Goal: Transaction & Acquisition: Purchase product/service

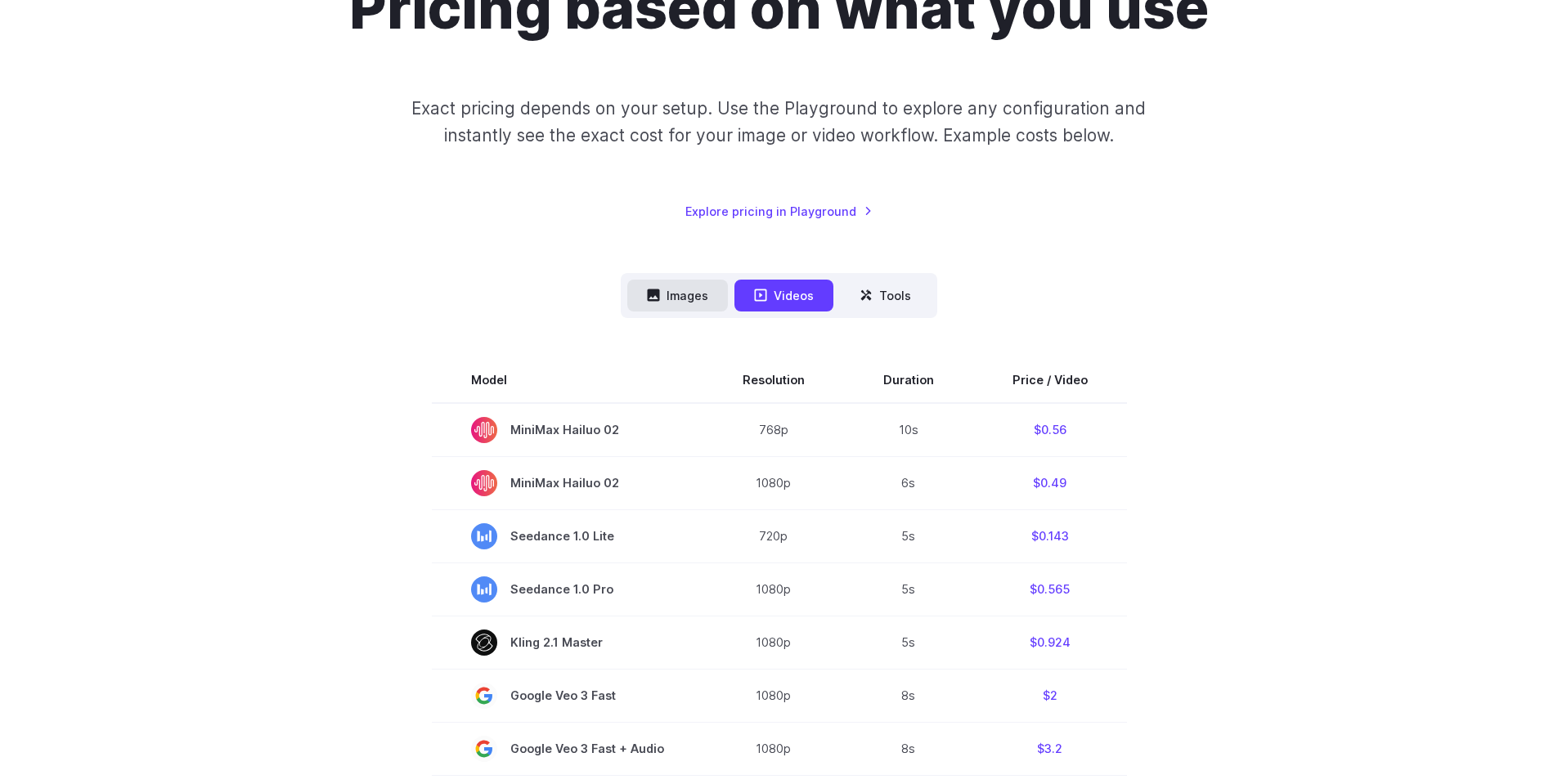
click at [676, 295] on button "Images" at bounding box center [678, 296] width 101 height 32
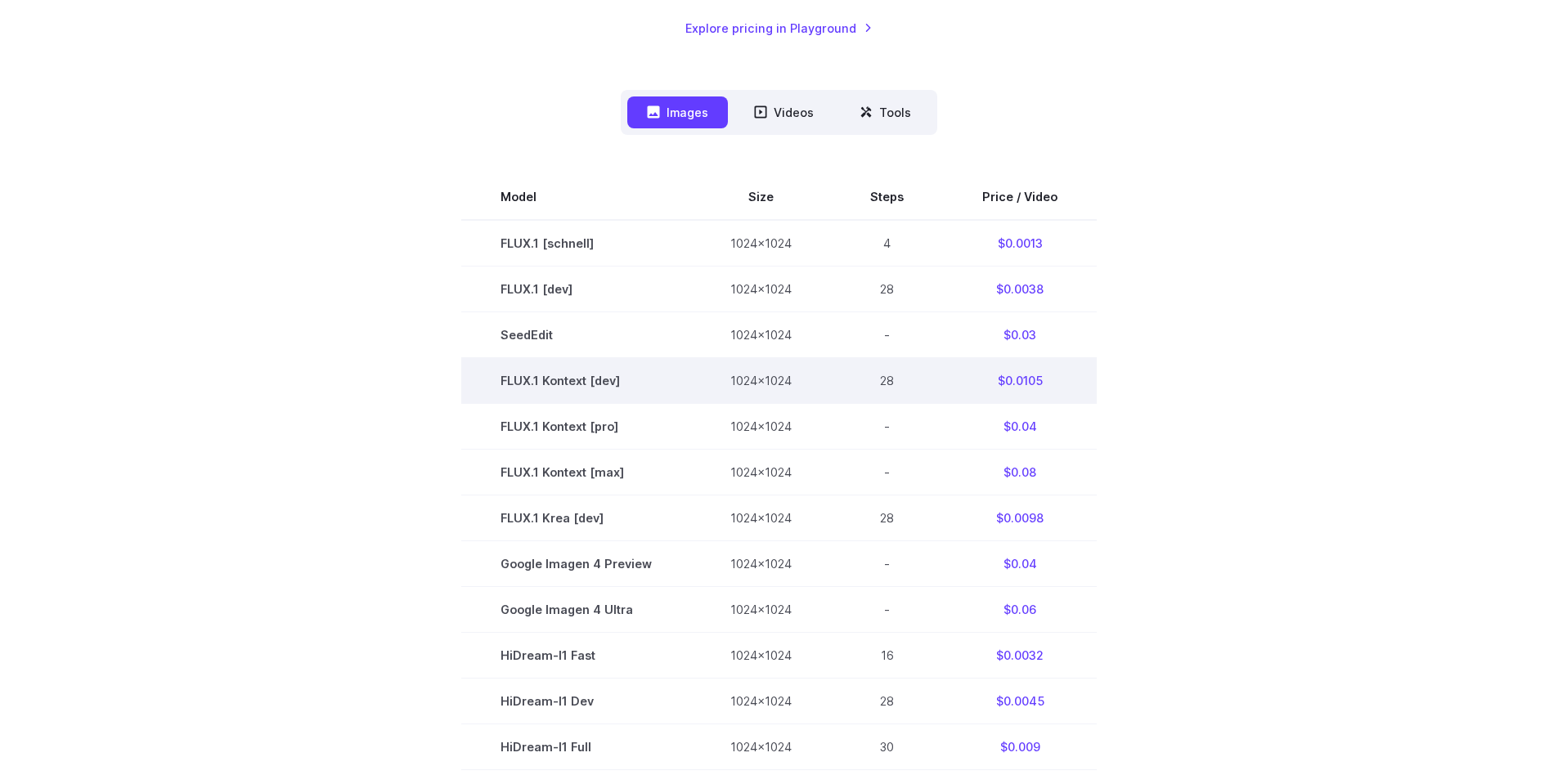
scroll to position [392, 0]
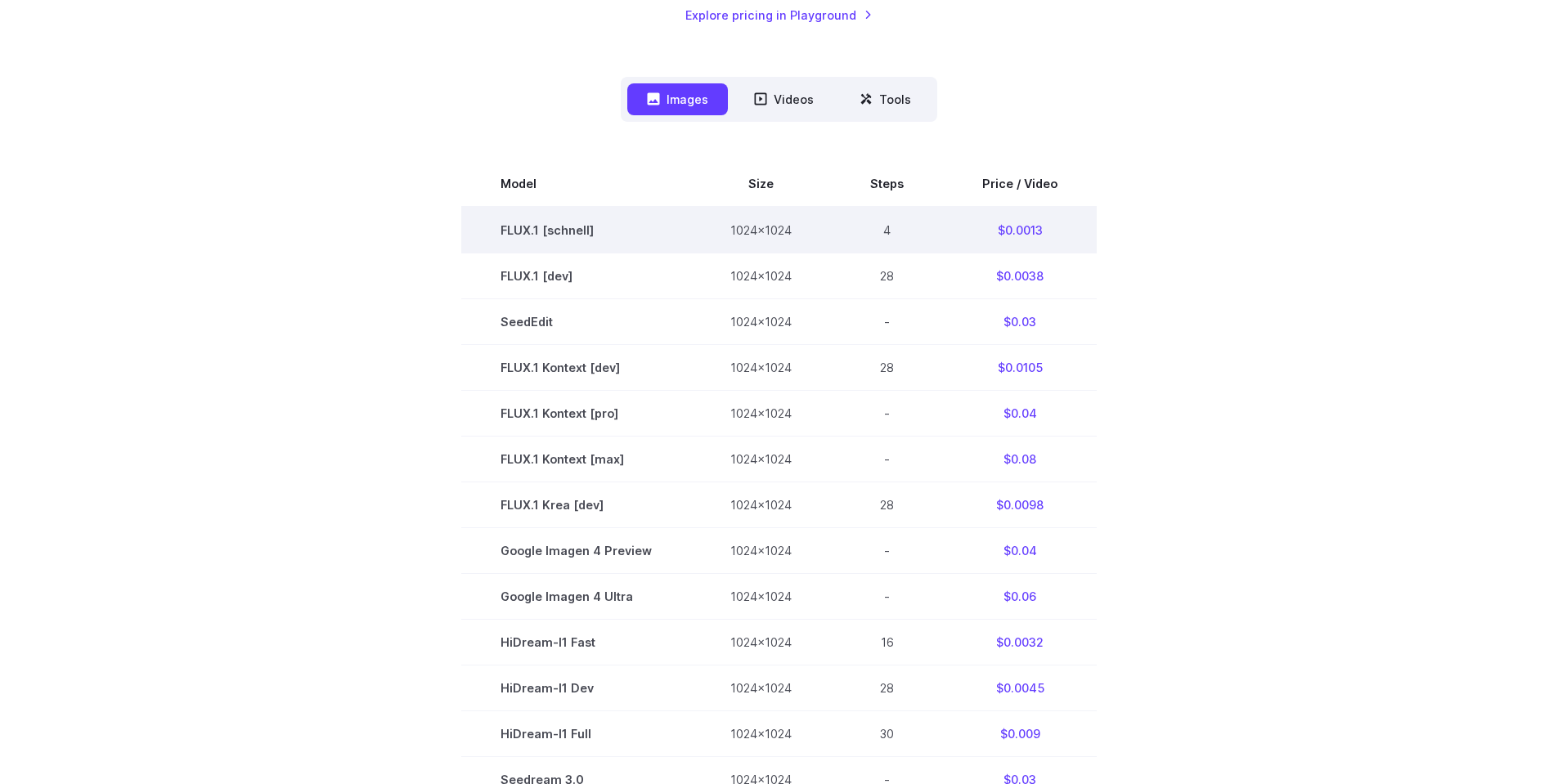
click at [584, 231] on td "FLUX.1 [schnell]" at bounding box center [576, 231] width 230 height 47
click at [1091, 239] on td "$0.0013" at bounding box center [1020, 231] width 153 height 47
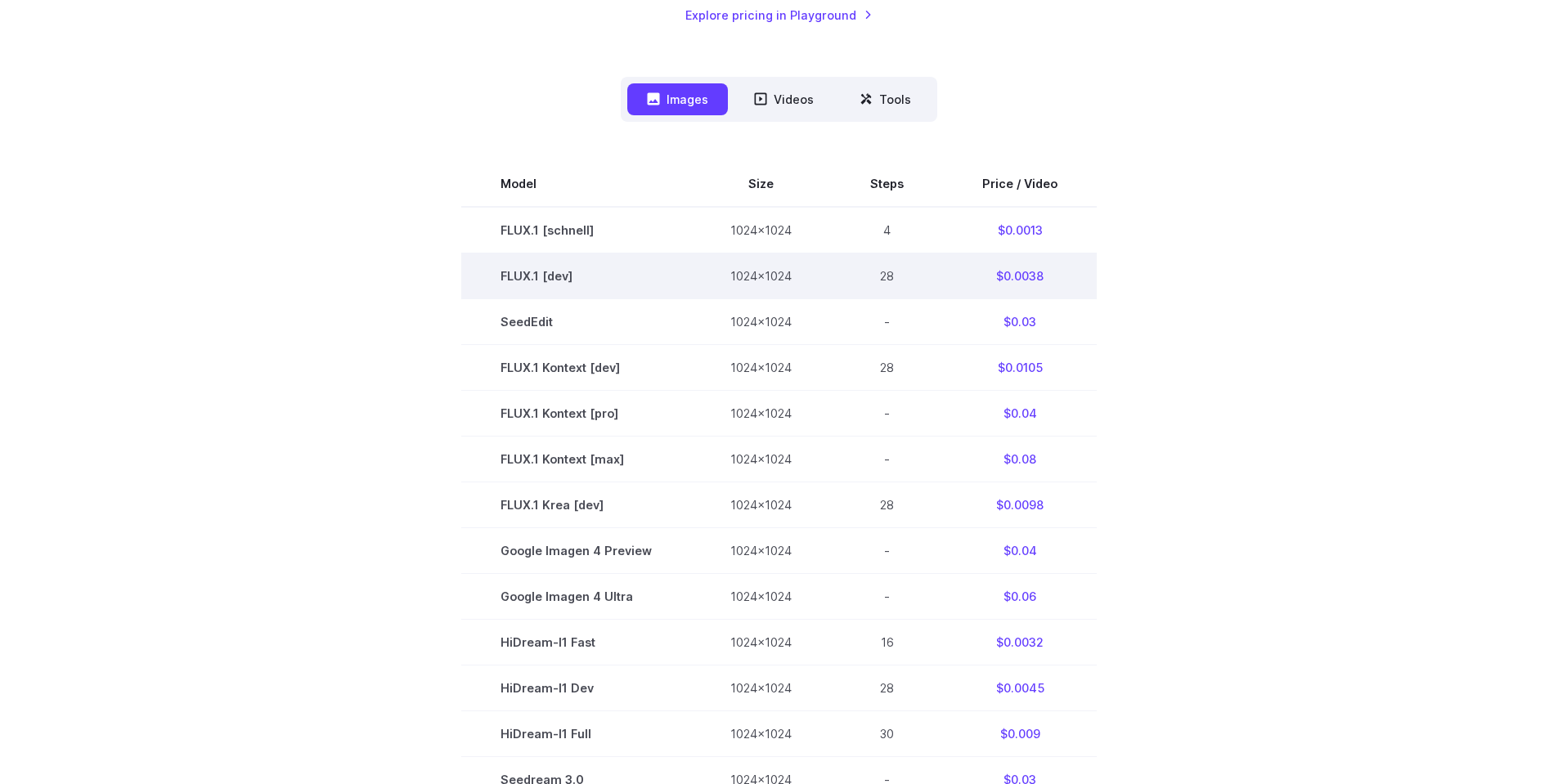
click at [549, 276] on td "FLUX.1 [dev]" at bounding box center [576, 275] width 230 height 46
click at [584, 266] on td "FLUX.1 [dev]" at bounding box center [576, 275] width 230 height 46
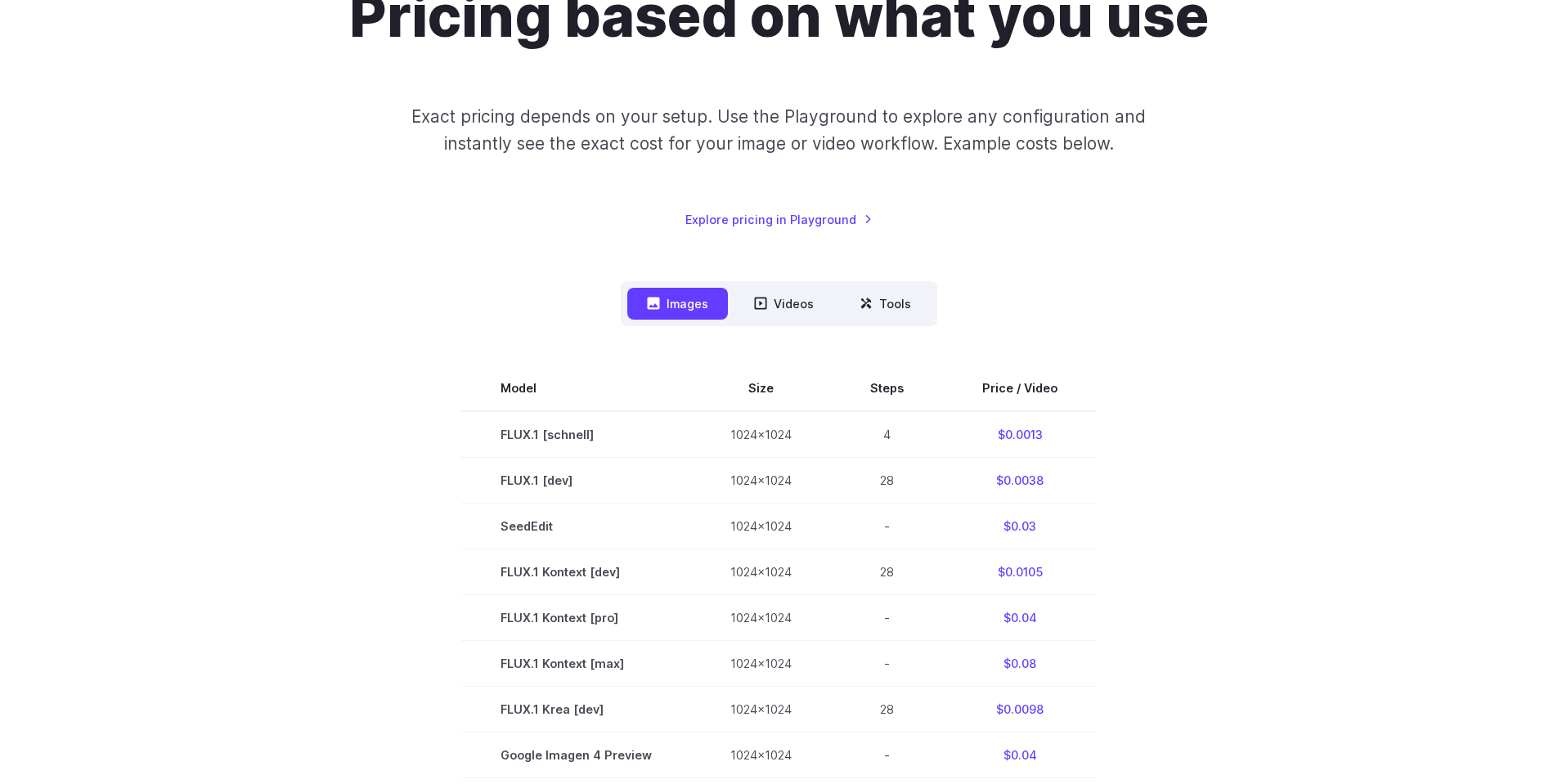
scroll to position [0, 0]
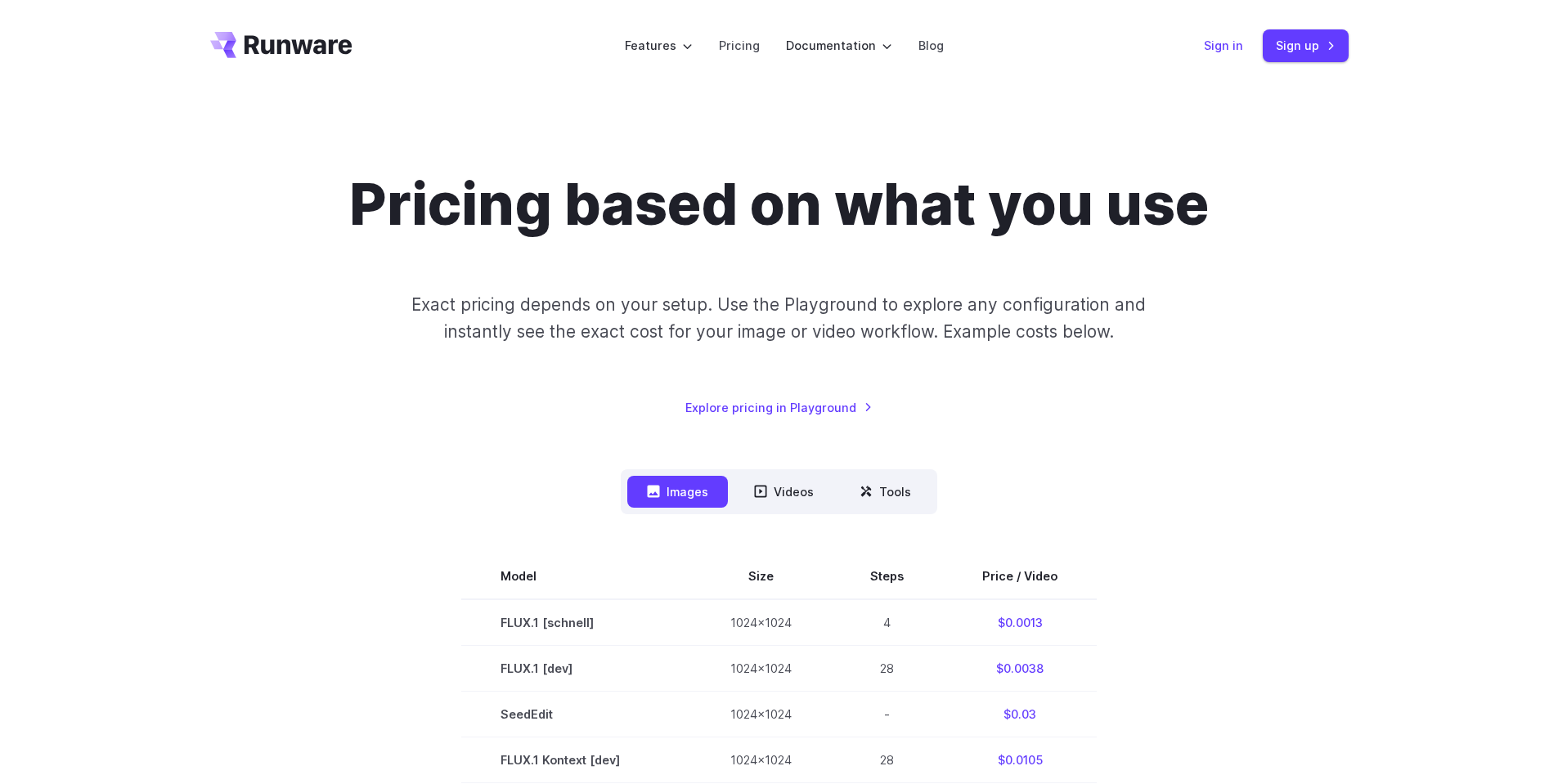
click at [1200, 51] on header "Features Tasks Image generation Video generation Sonic Inference Engine™ Models…" at bounding box center [779, 46] width 1177 height 91
click at [1217, 50] on link "Sign in" at bounding box center [1224, 45] width 39 height 19
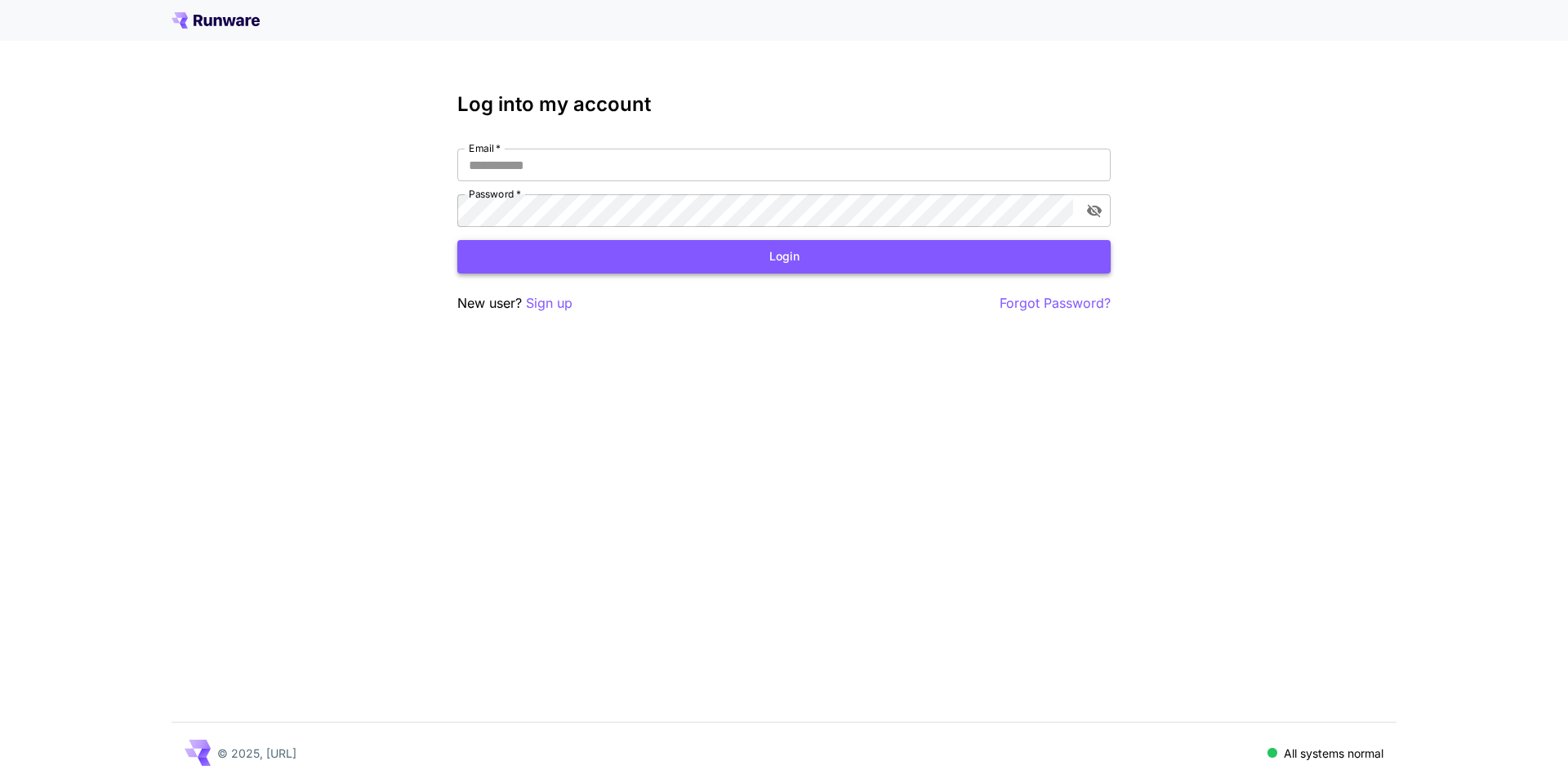
type input "**********"
click at [711, 265] on button "Login" at bounding box center [783, 256] width 653 height 33
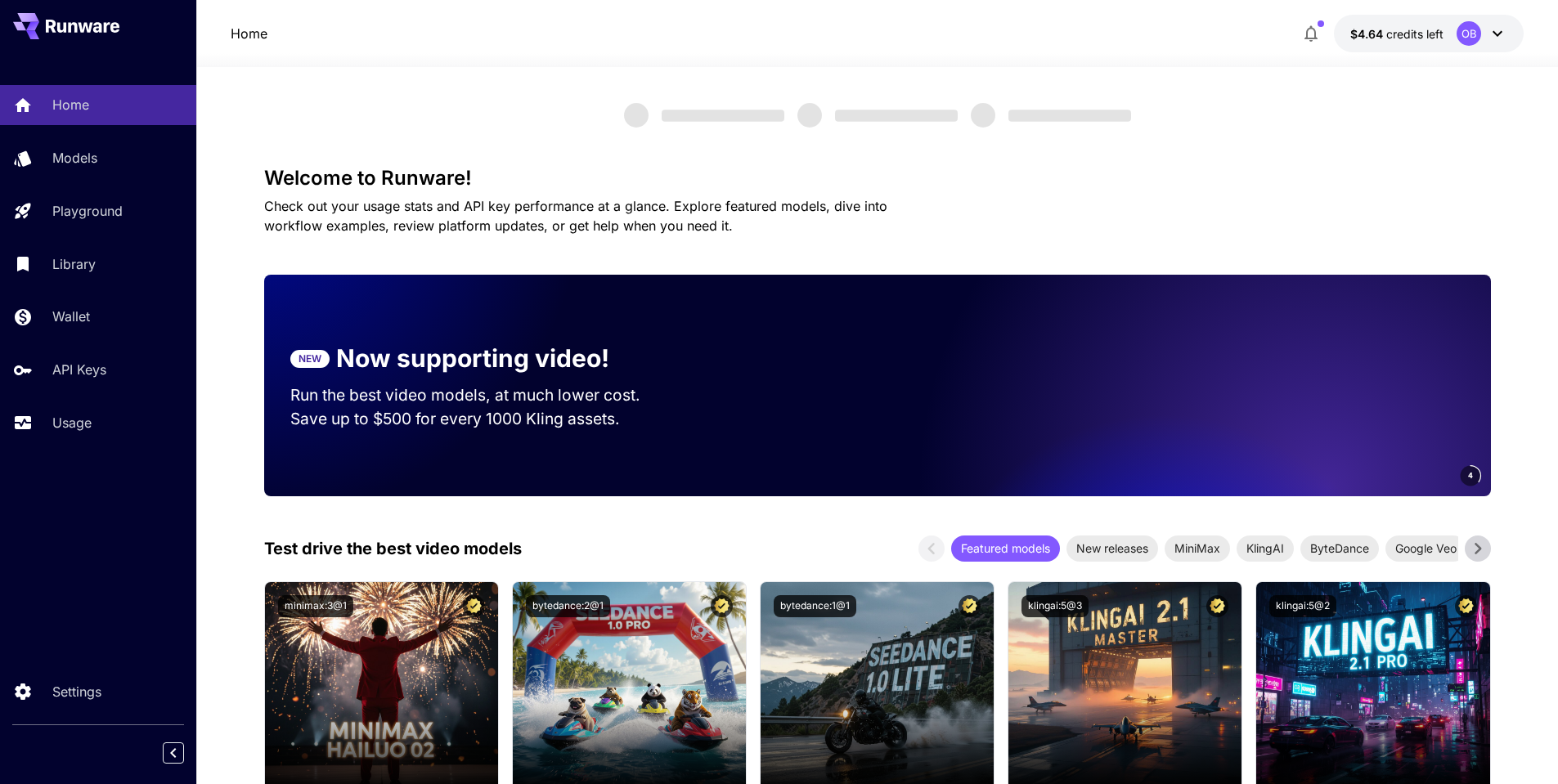
click at [409, 364] on p "Now supporting video!" at bounding box center [473, 358] width 273 height 37
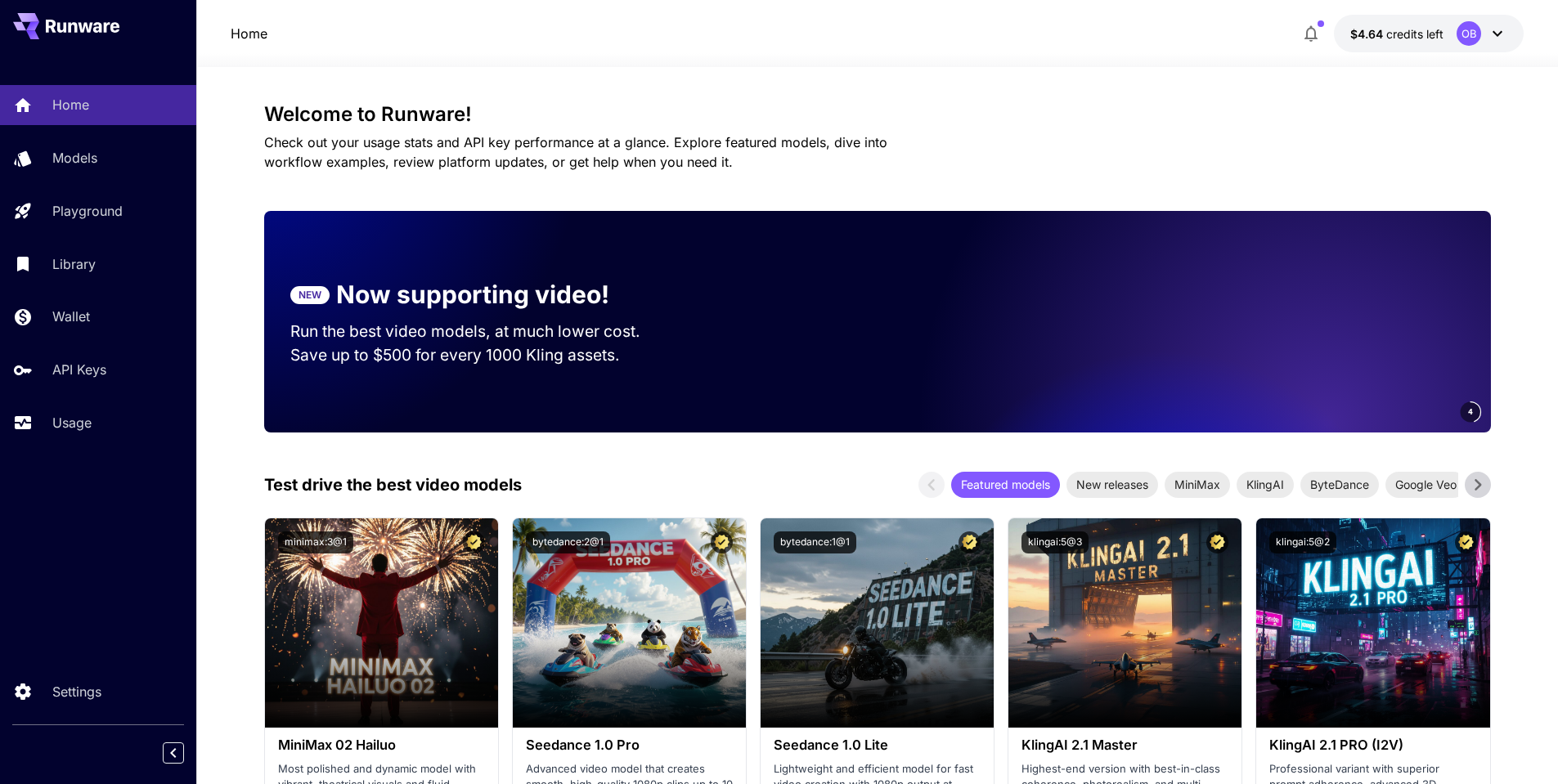
click at [354, 354] on p "Save up to $500 for every 1000 Kling assets." at bounding box center [481, 355] width 381 height 23
click at [360, 302] on p "Now supporting video!" at bounding box center [473, 294] width 273 height 37
click at [355, 292] on p "Now supporting video!" at bounding box center [473, 294] width 273 height 37
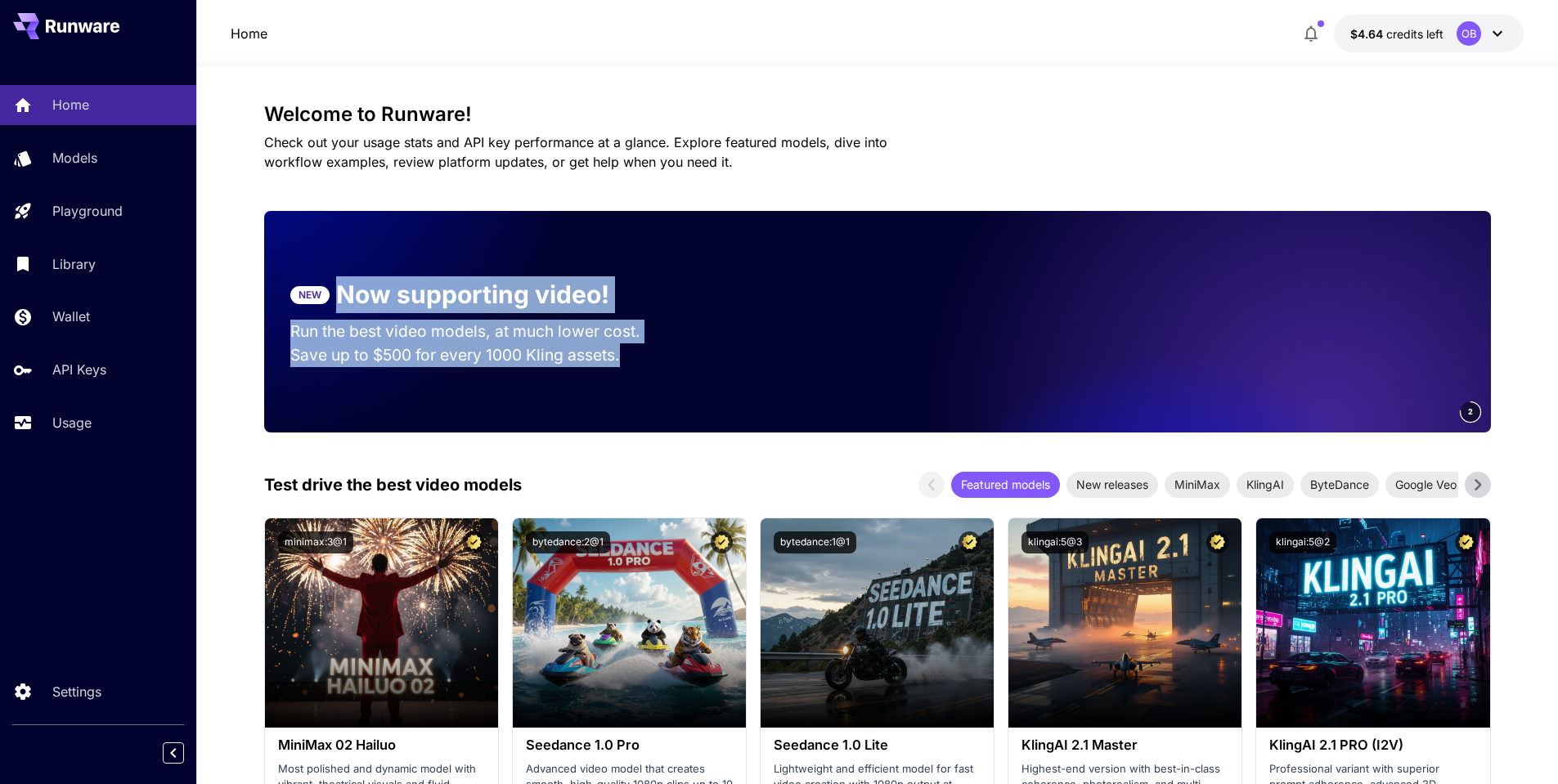
drag, startPoint x: 355, startPoint y: 292, endPoint x: 633, endPoint y: 358, distance: 285.7
click at [633, 358] on section "NEW Now supporting video! Run the best video models, at much lower cost. Save u…" at bounding box center [480, 321] width 433 height 143
click at [633, 358] on p "Save up to $500 for every 1000 Kling assets." at bounding box center [481, 355] width 381 height 23
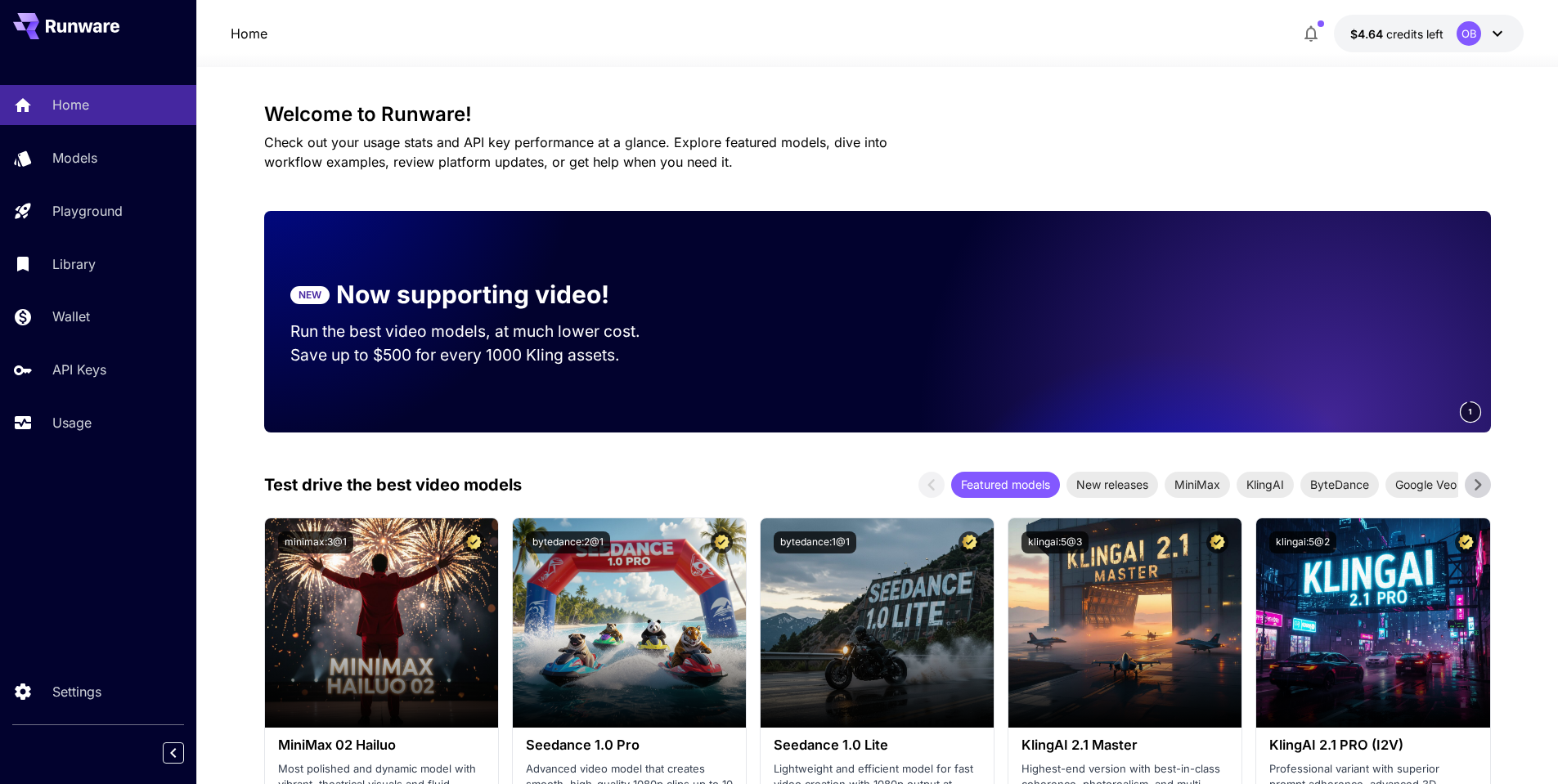
drag, startPoint x: 633, startPoint y: 358, endPoint x: 348, endPoint y: 300, distance: 290.8
click at [348, 300] on section "NEW Now supporting video! Run the best video models, at much lower cost. Save u…" at bounding box center [480, 321] width 433 height 143
click at [348, 300] on p "Now supporting video!" at bounding box center [473, 294] width 273 height 37
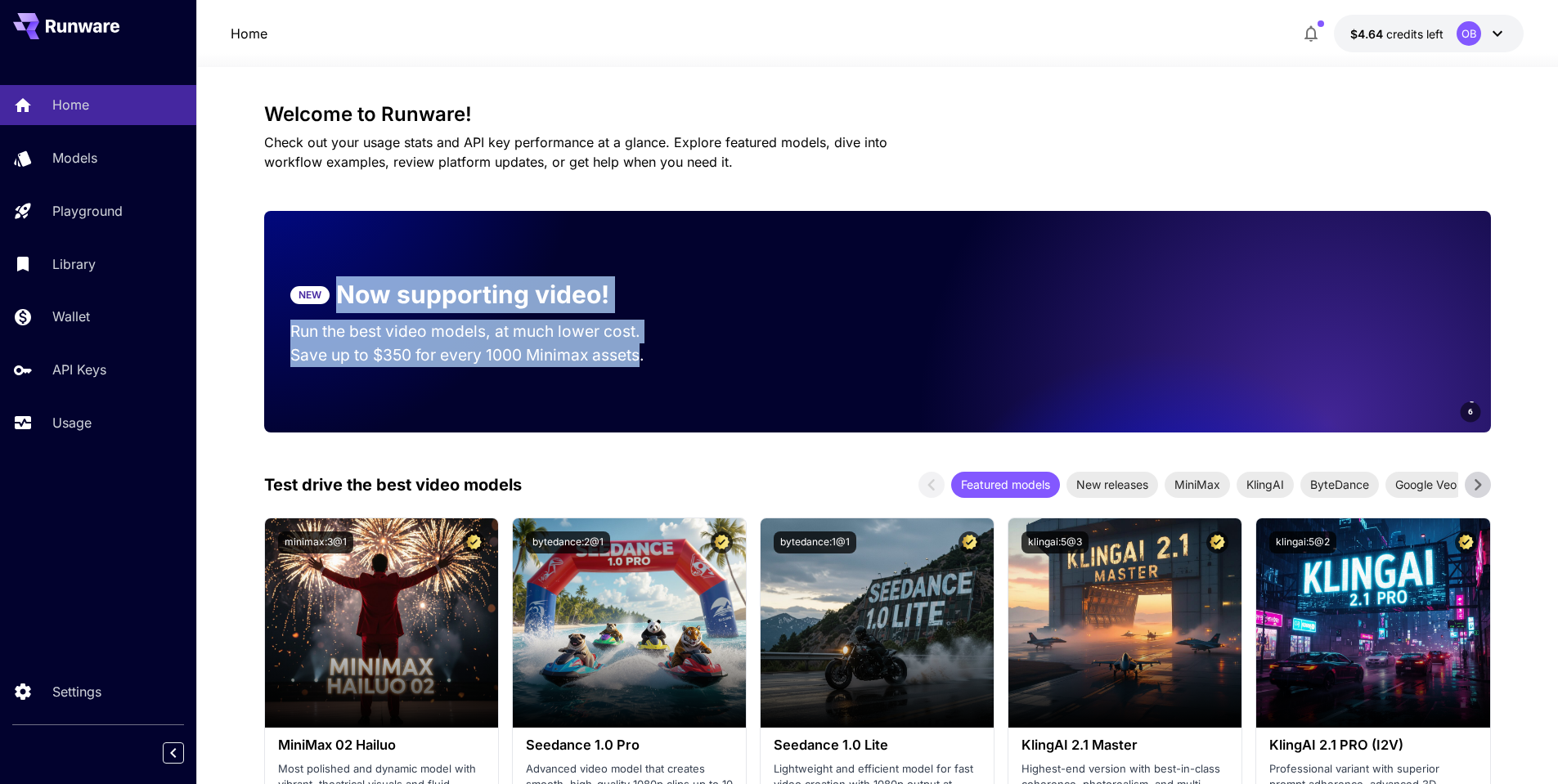
drag, startPoint x: 348, startPoint y: 300, endPoint x: 643, endPoint y: 355, distance: 300.1
click at [642, 355] on section "NEW Now supporting video! Run the best video models, at much lower cost. Save u…" at bounding box center [480, 321] width 433 height 143
click at [643, 355] on p "Save up to $350 for every 1000 Minimax assets." at bounding box center [481, 355] width 381 height 23
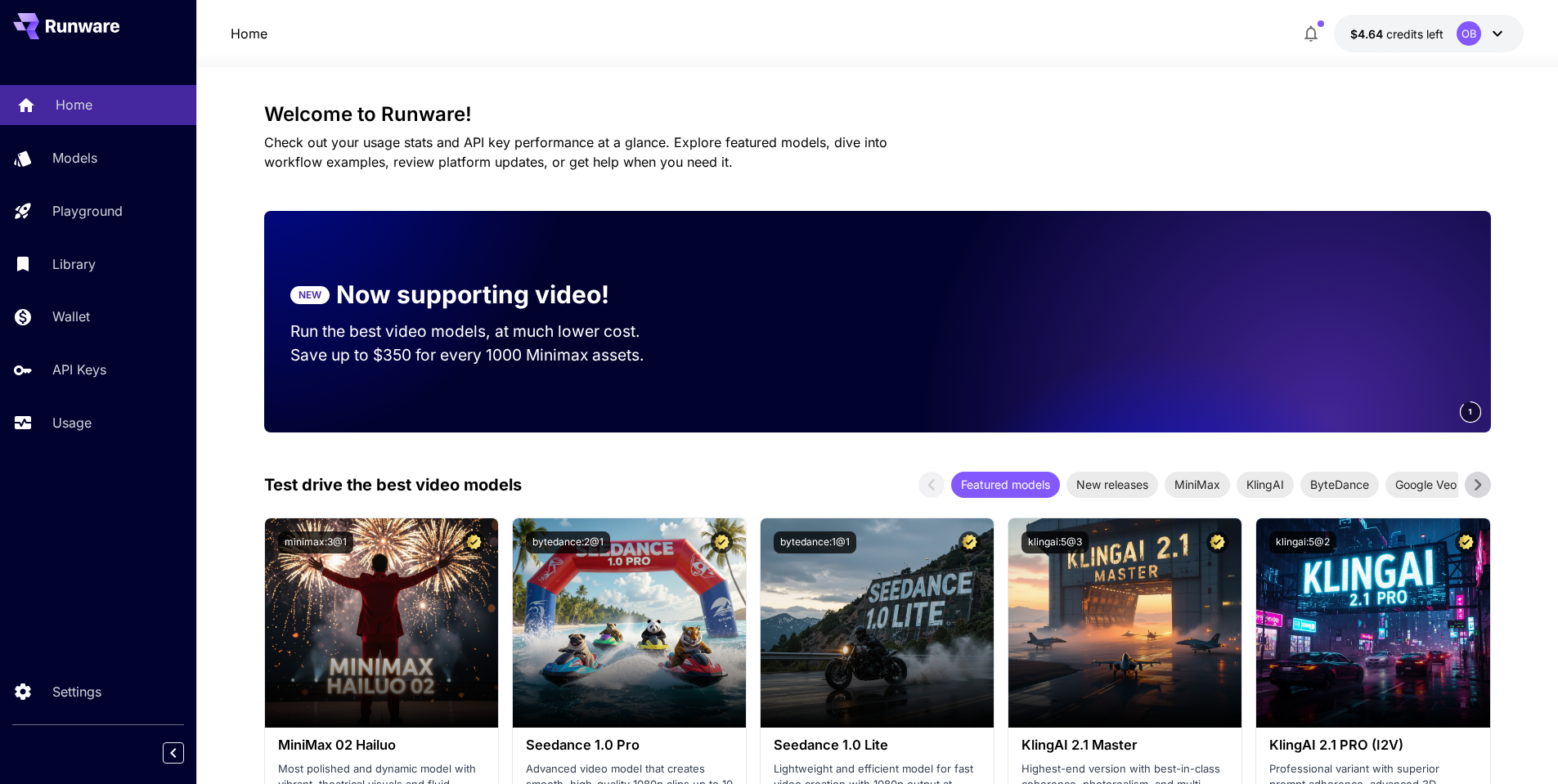
click at [84, 94] on link "Home" at bounding box center [98, 105] width 197 height 40
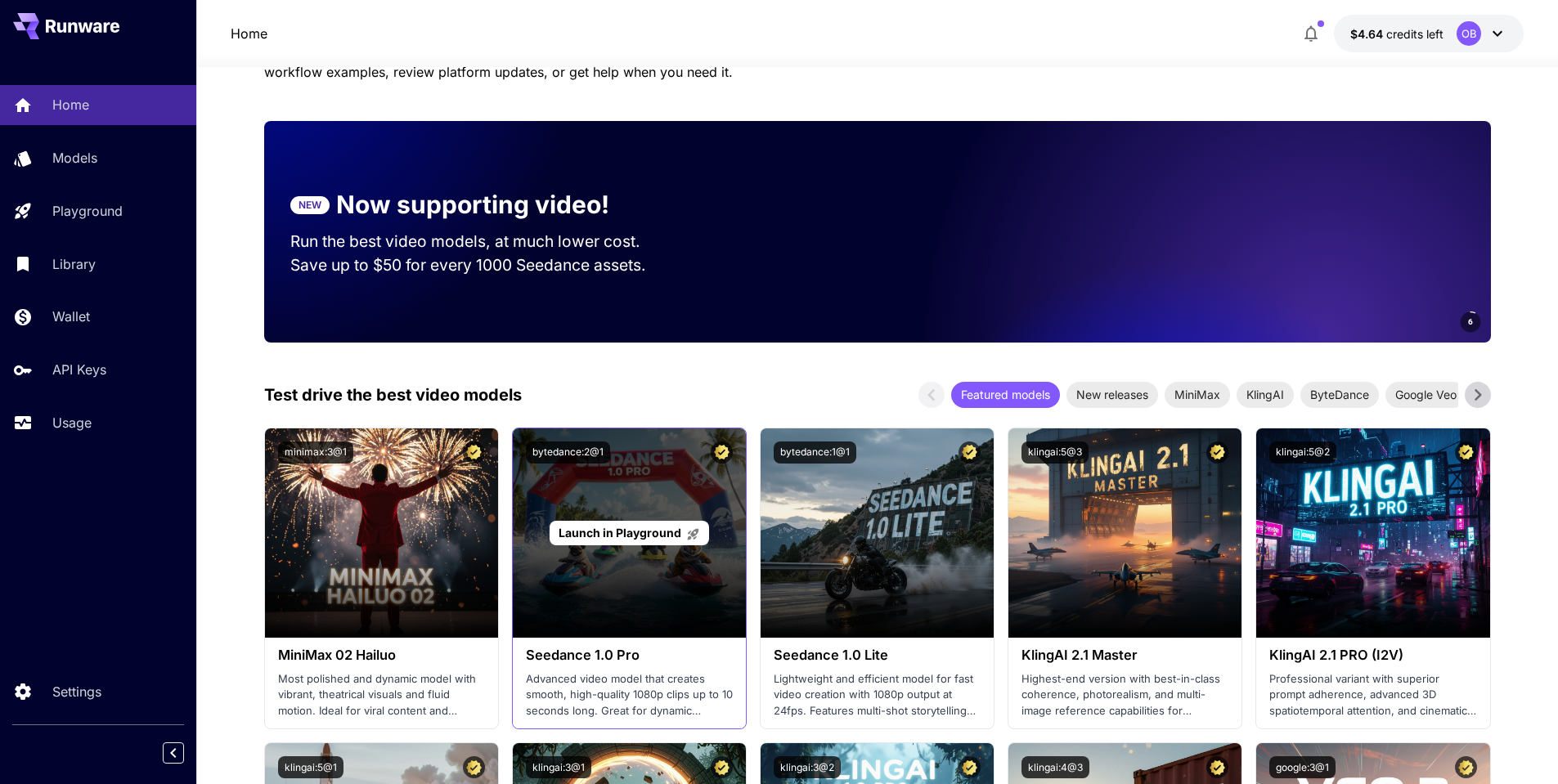
scroll to position [196, 0]
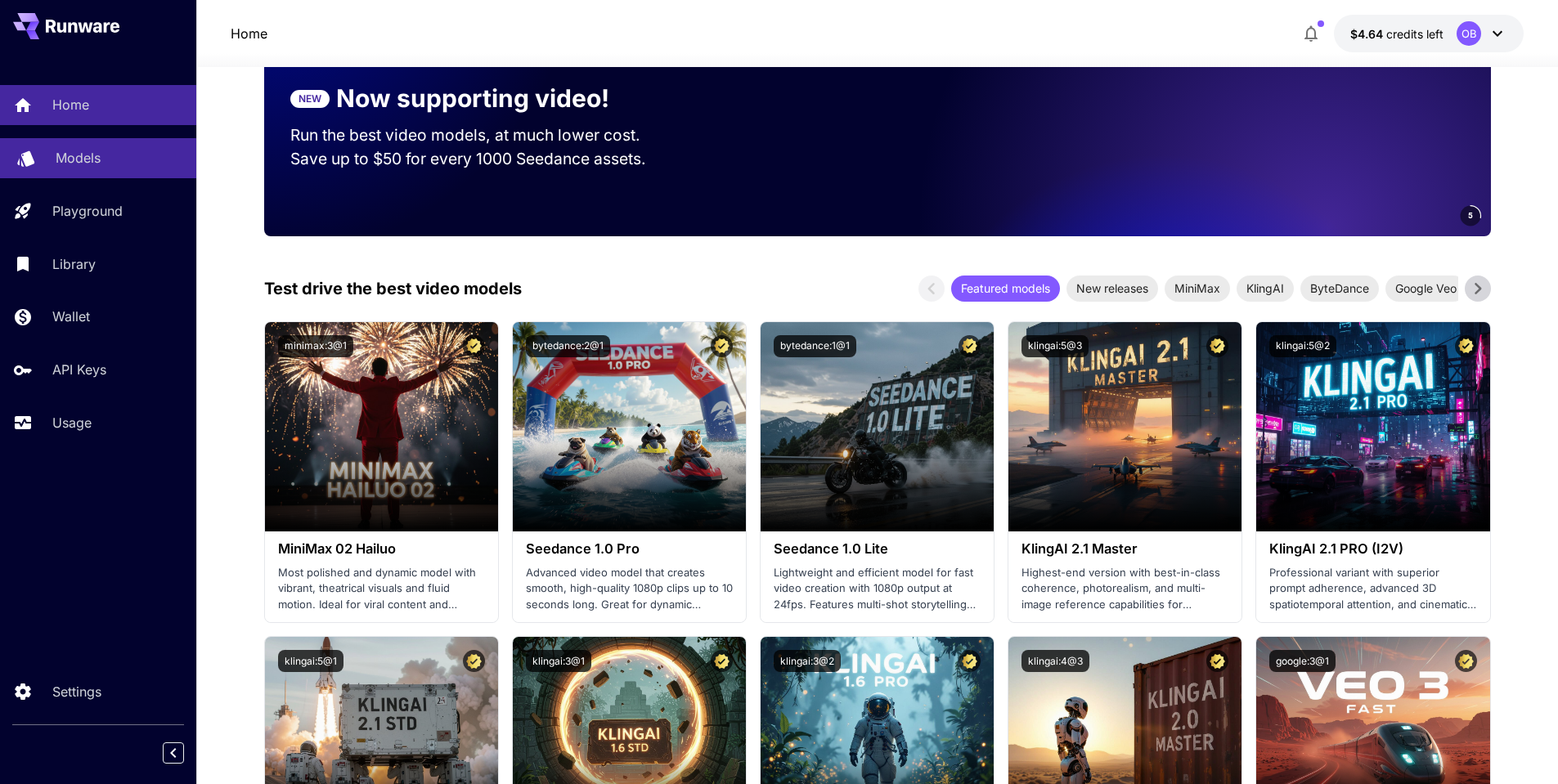
click at [48, 152] on link "Models" at bounding box center [98, 158] width 197 height 40
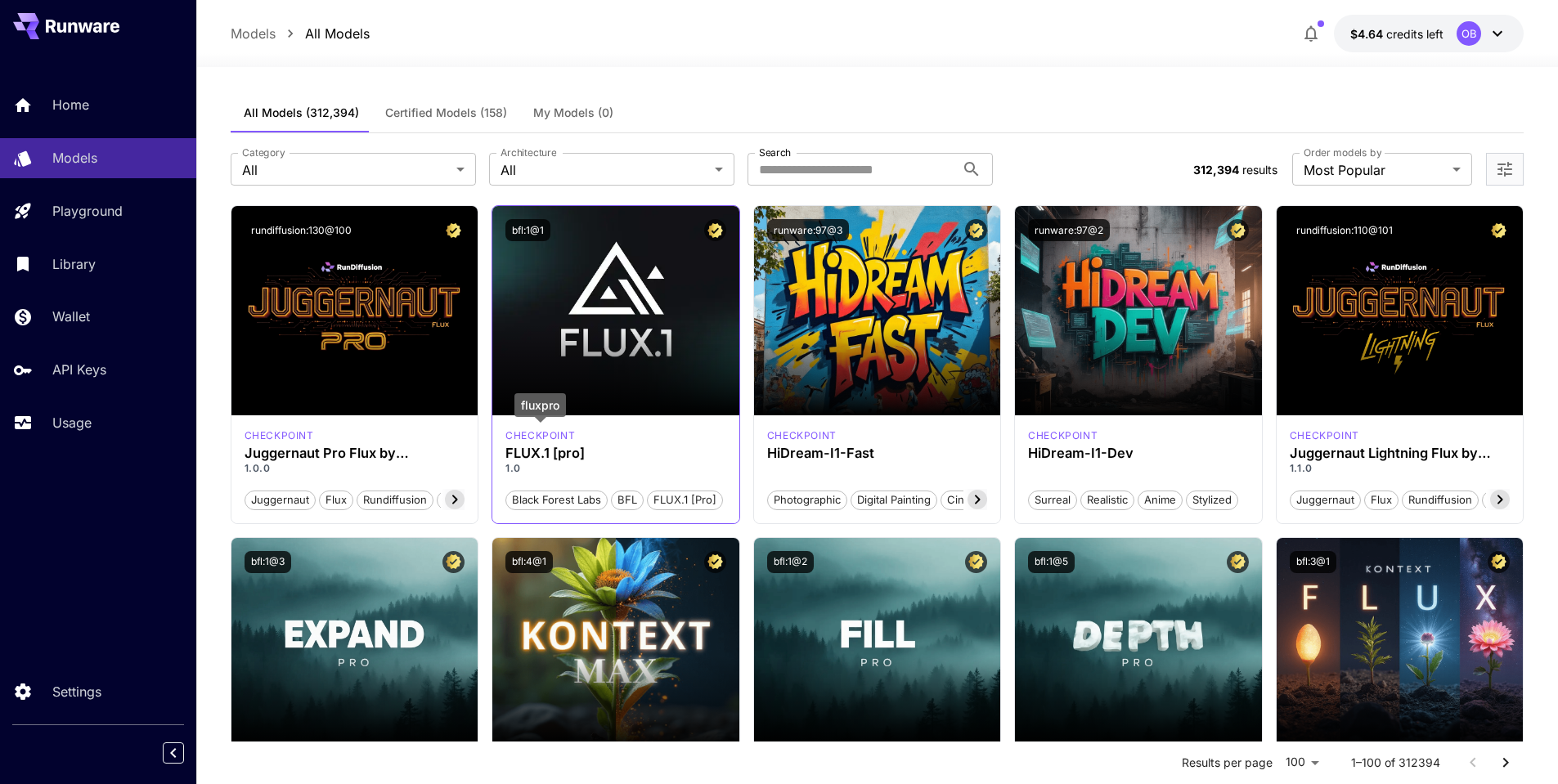
click at [538, 434] on p "checkpoint" at bounding box center [539, 436] width 69 height 14
click at [661, 464] on p "1.0" at bounding box center [616, 468] width 221 height 14
click at [596, 475] on p "1.0" at bounding box center [616, 468] width 221 height 14
click at [530, 231] on button "bfl:1@1" at bounding box center [528, 230] width 45 height 22
click at [715, 236] on icon "Certified Model – Vetted for best performance and includes a commercial license." at bounding box center [714, 231] width 15 height 14
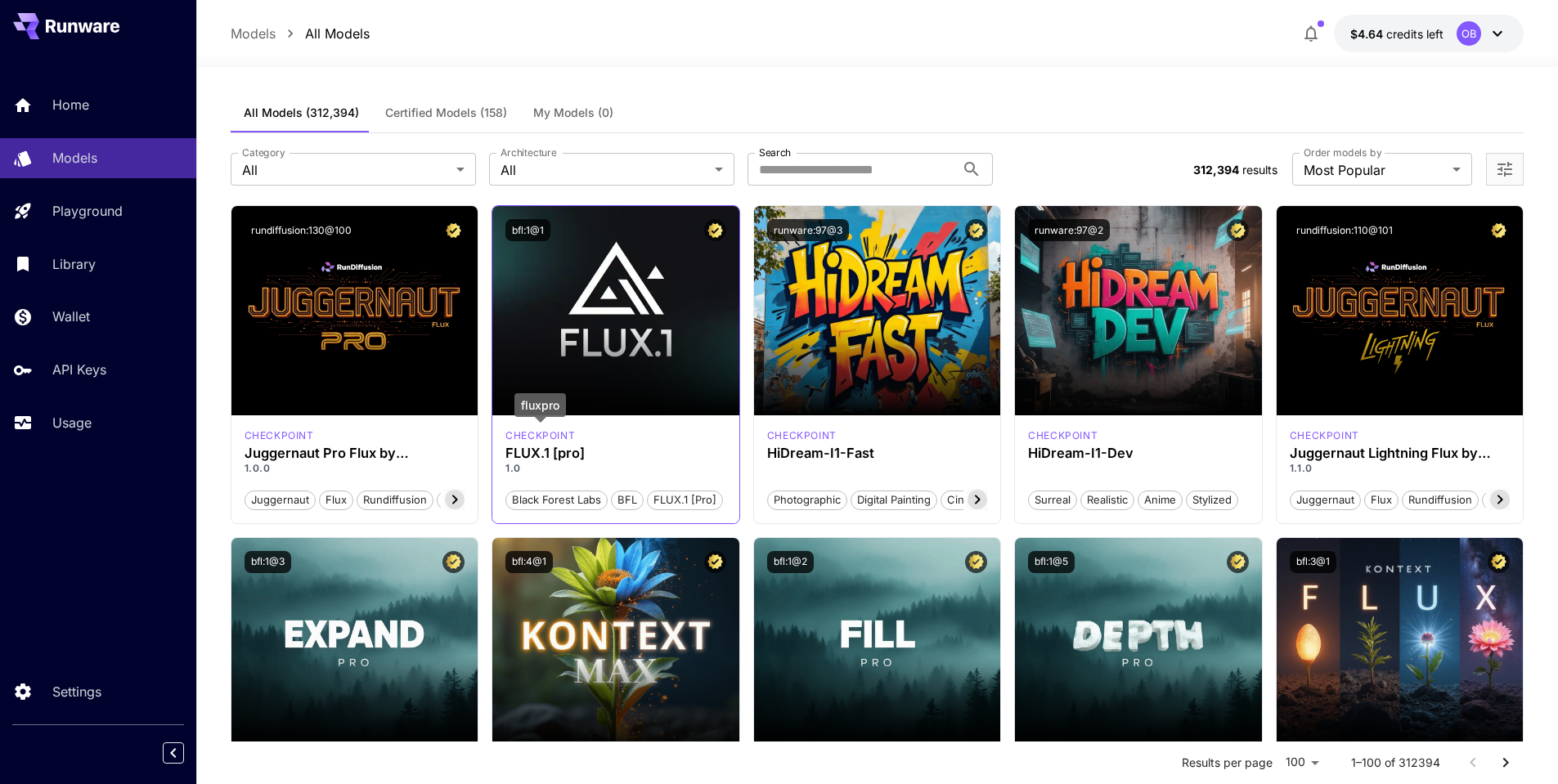
click at [540, 443] on div "checkpoint FLUX.1 [pro] 1.0 Black Forest Labs BFL FLUX.1 [pro]" at bounding box center [616, 469] width 247 height 108
click at [547, 431] on p "checkpoint" at bounding box center [539, 436] width 69 height 14
click at [534, 457] on h3 "FLUX.1 [pro]" at bounding box center [616, 453] width 221 height 15
click at [539, 473] on p "1.0" at bounding box center [616, 468] width 221 height 14
click at [695, 492] on div "FLUX.1 [pro]" at bounding box center [685, 501] width 76 height 20
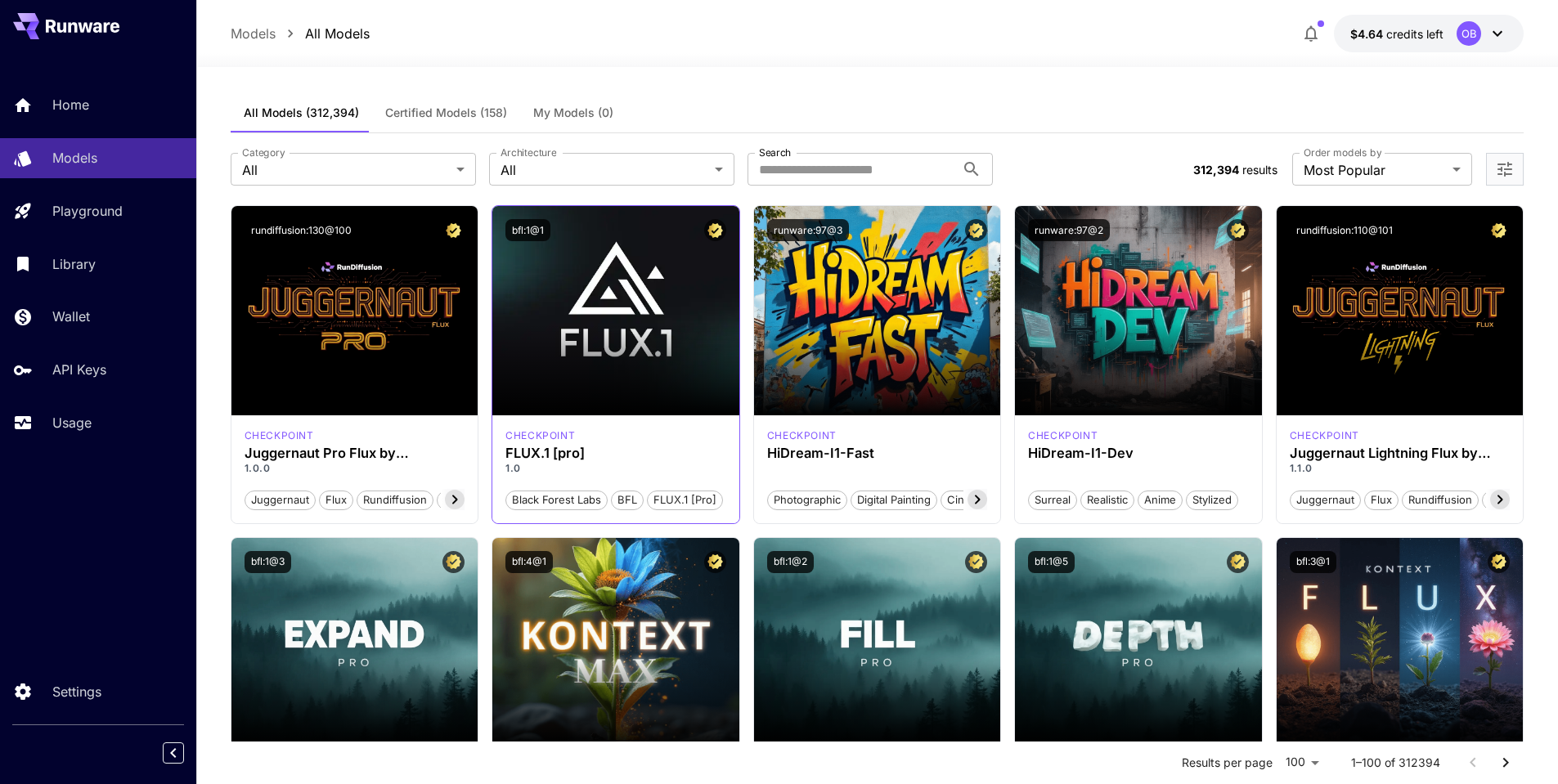
click at [698, 492] on div "FLUX.1 [pro]" at bounding box center [685, 501] width 76 height 20
